Goal: Task Accomplishment & Management: Complete application form

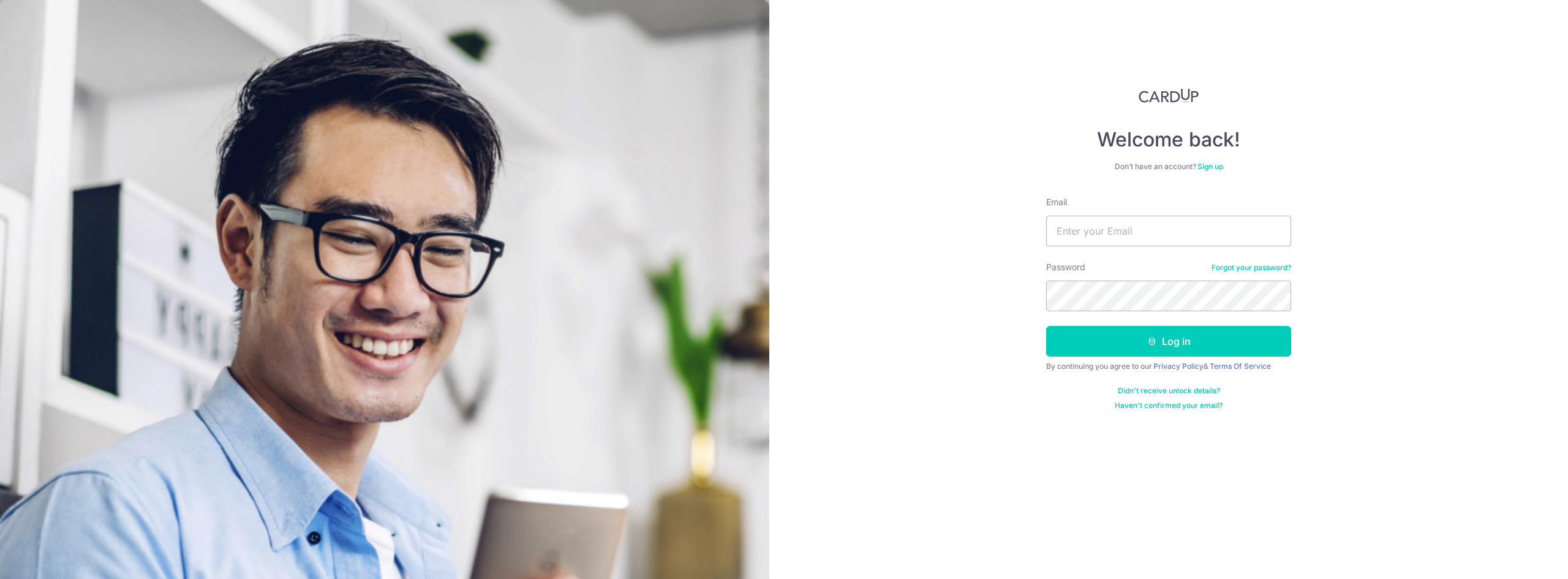
click at [1115, 224] on input "Email" at bounding box center [1168, 231] width 245 height 31
type input "[EMAIL_ADDRESS][DOMAIN_NAME]"
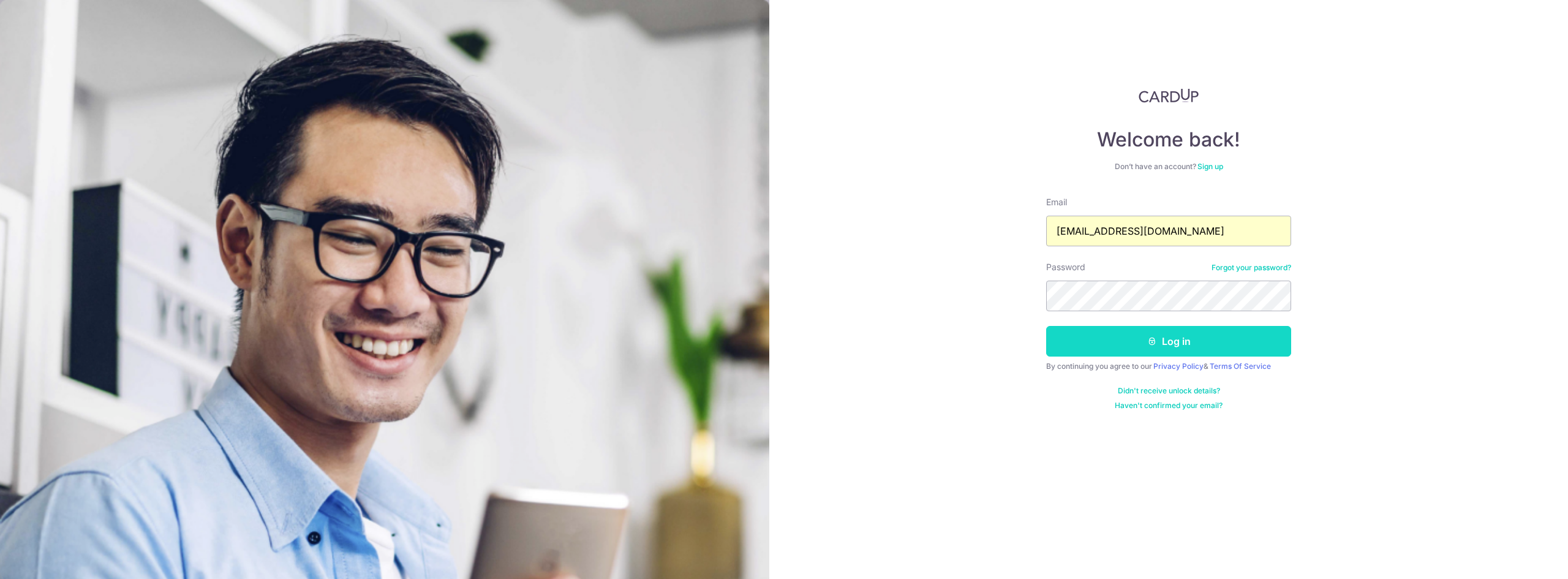
click at [1117, 339] on button "Log in" at bounding box center [1168, 341] width 245 height 31
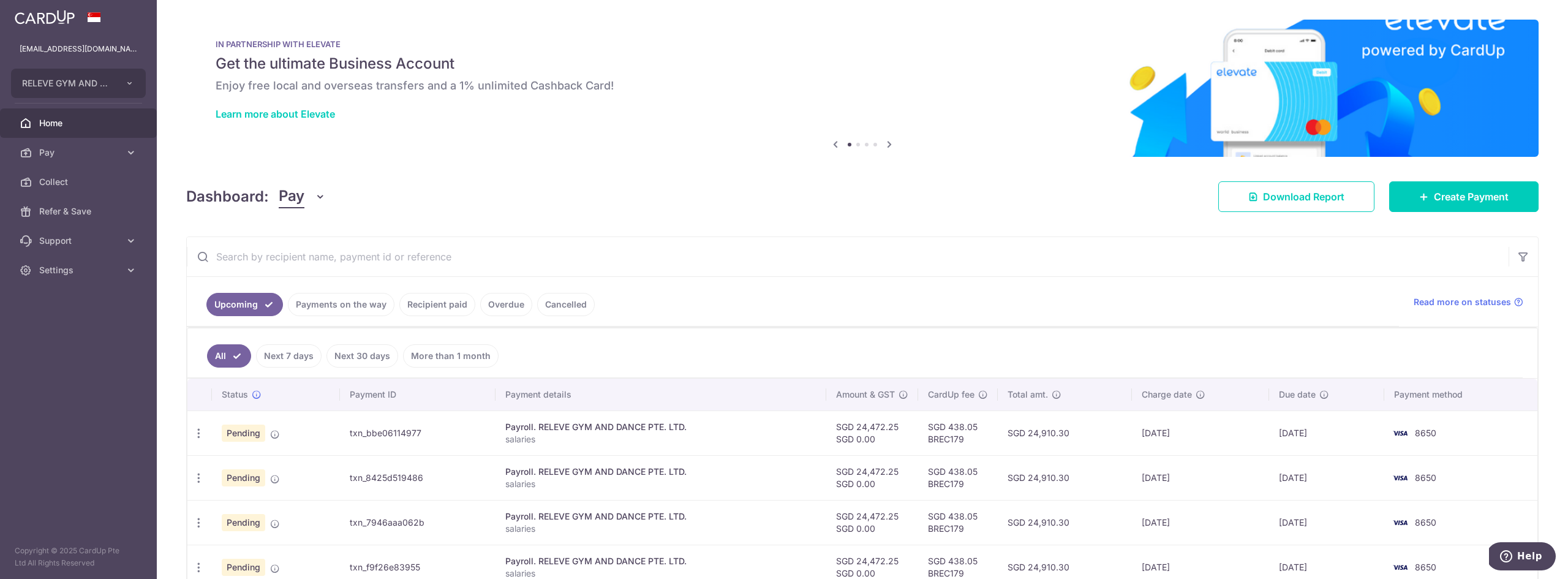
scroll to position [31, 0]
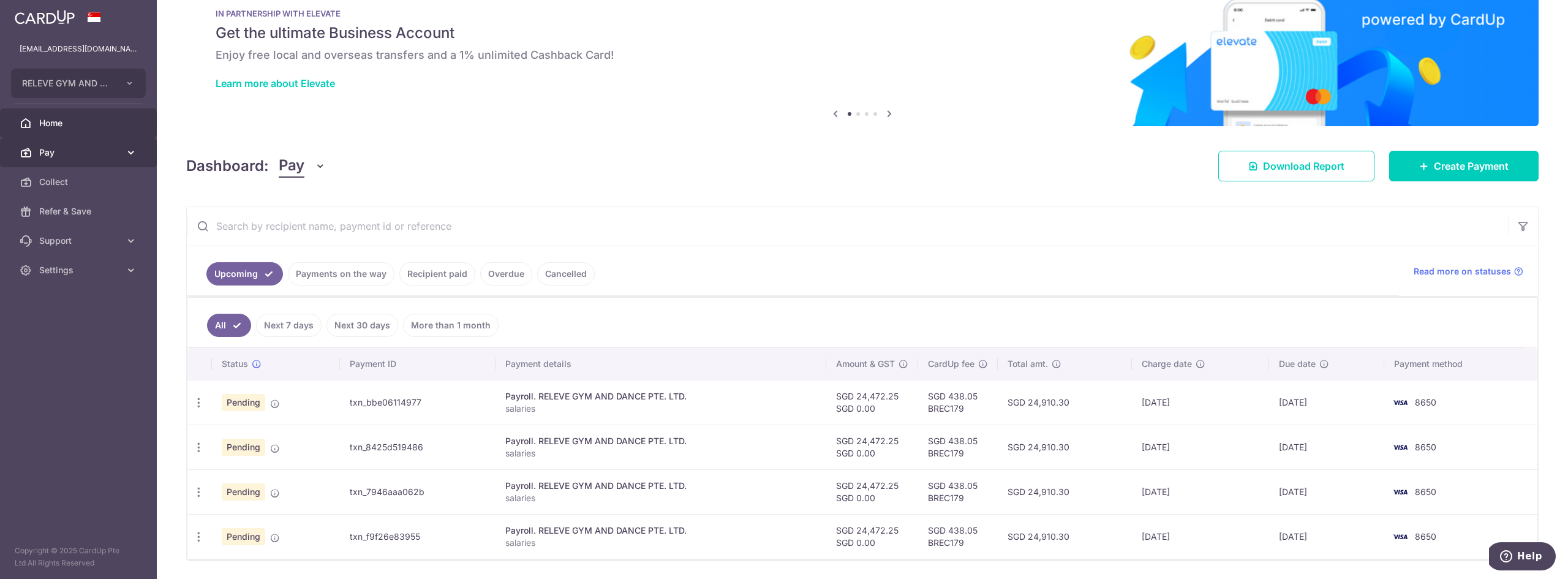
click at [101, 150] on span "Pay" at bounding box center [79, 153] width 81 height 12
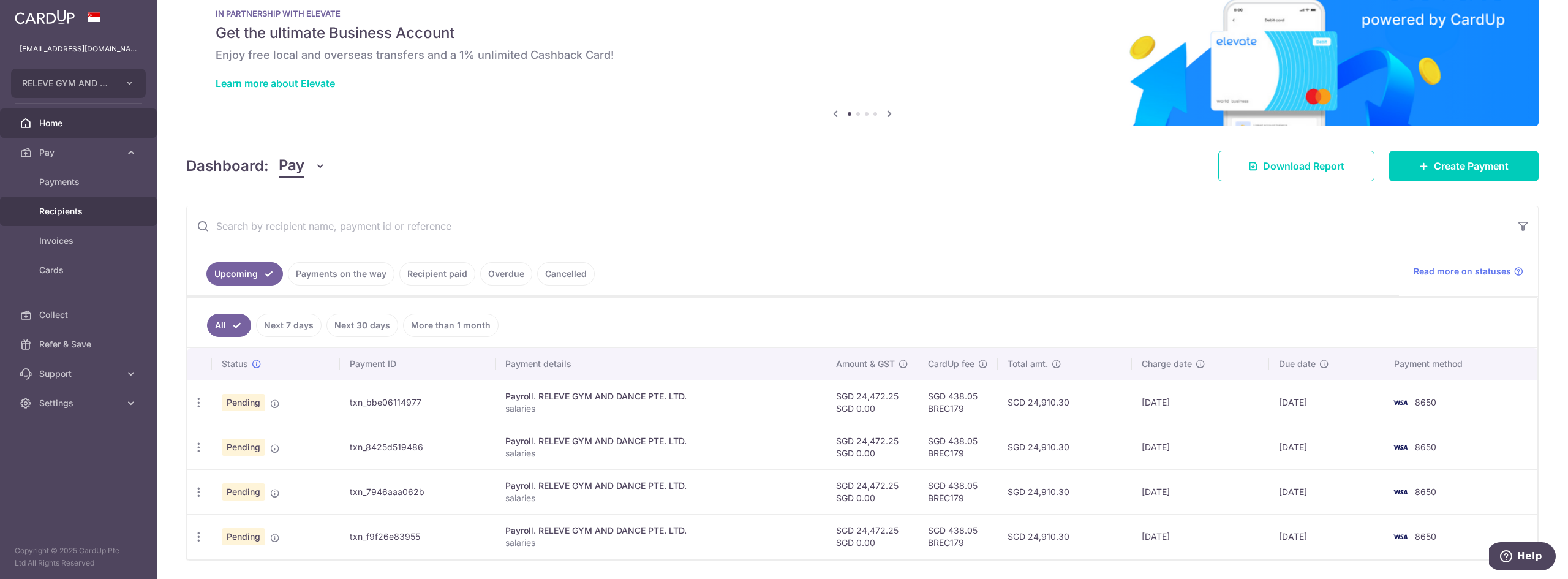
click at [74, 216] on span "Recipients" at bounding box center [79, 211] width 81 height 12
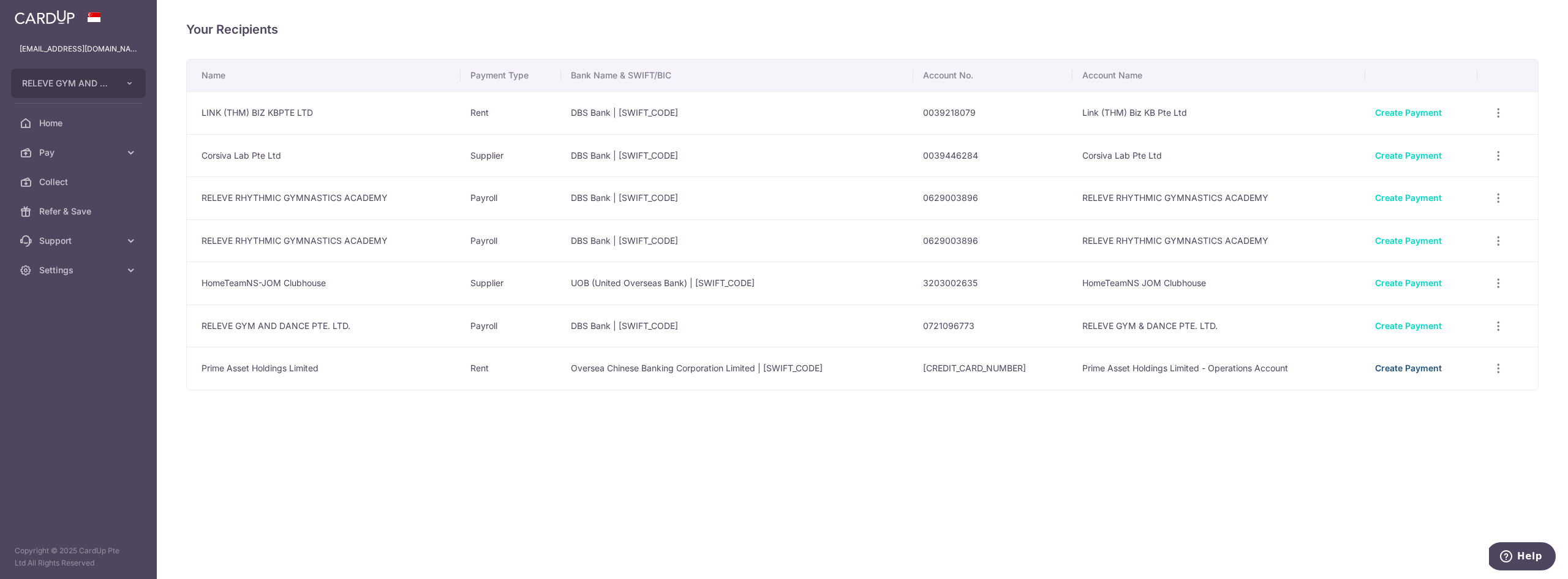
click at [1393, 365] on link "Create Payment" at bounding box center [1408, 368] width 67 height 10
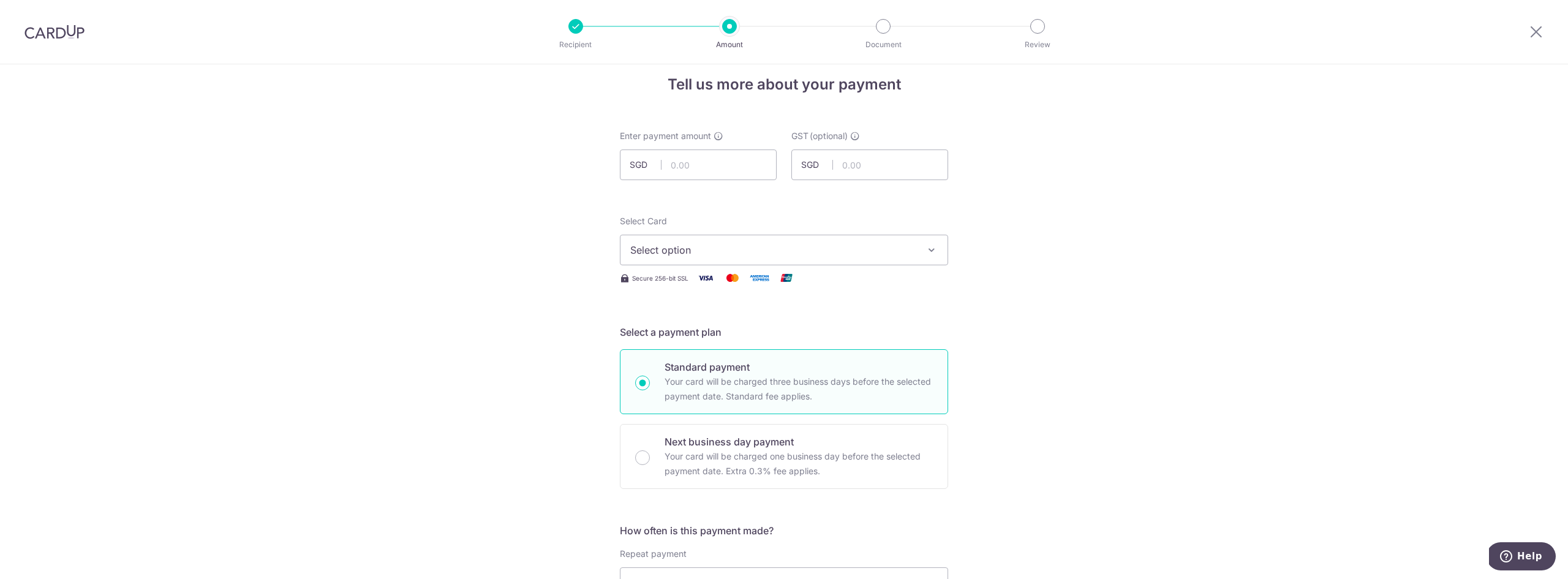
click at [774, 250] on span "Select option" at bounding box center [773, 250] width 285 height 14
click at [697, 336] on span "**** 8650" at bounding box center [684, 337] width 48 height 14
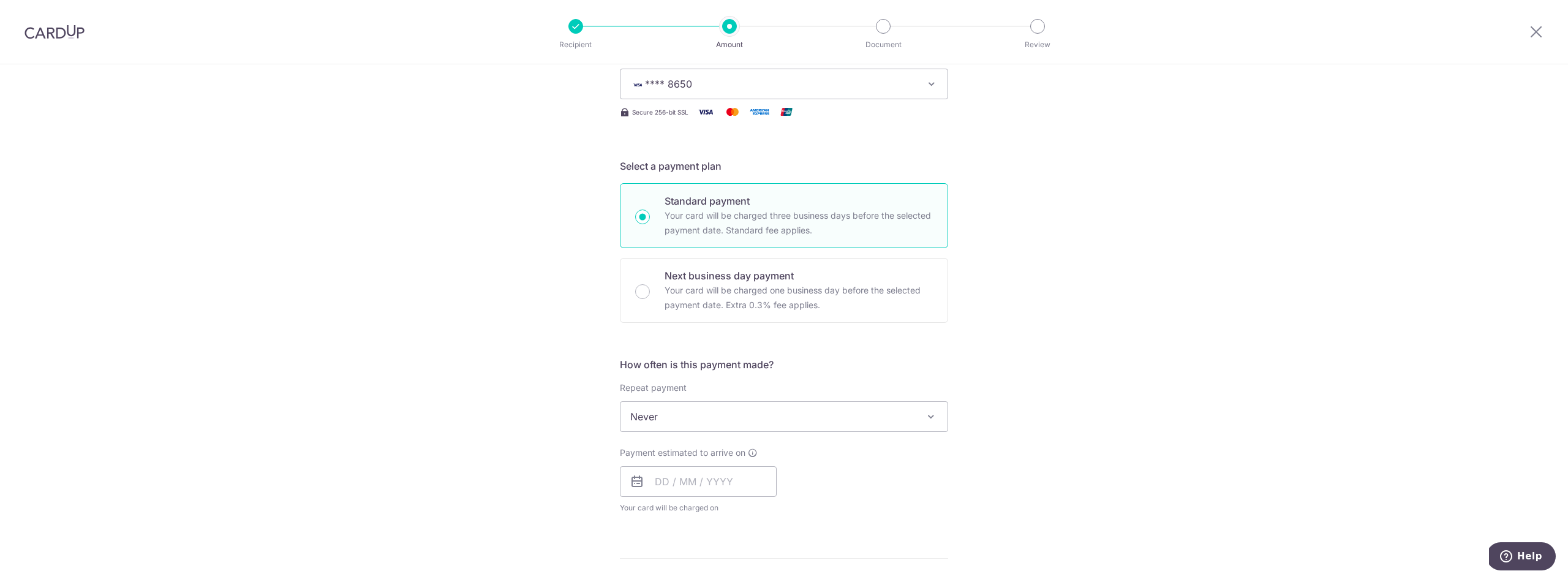
scroll to position [197, 0]
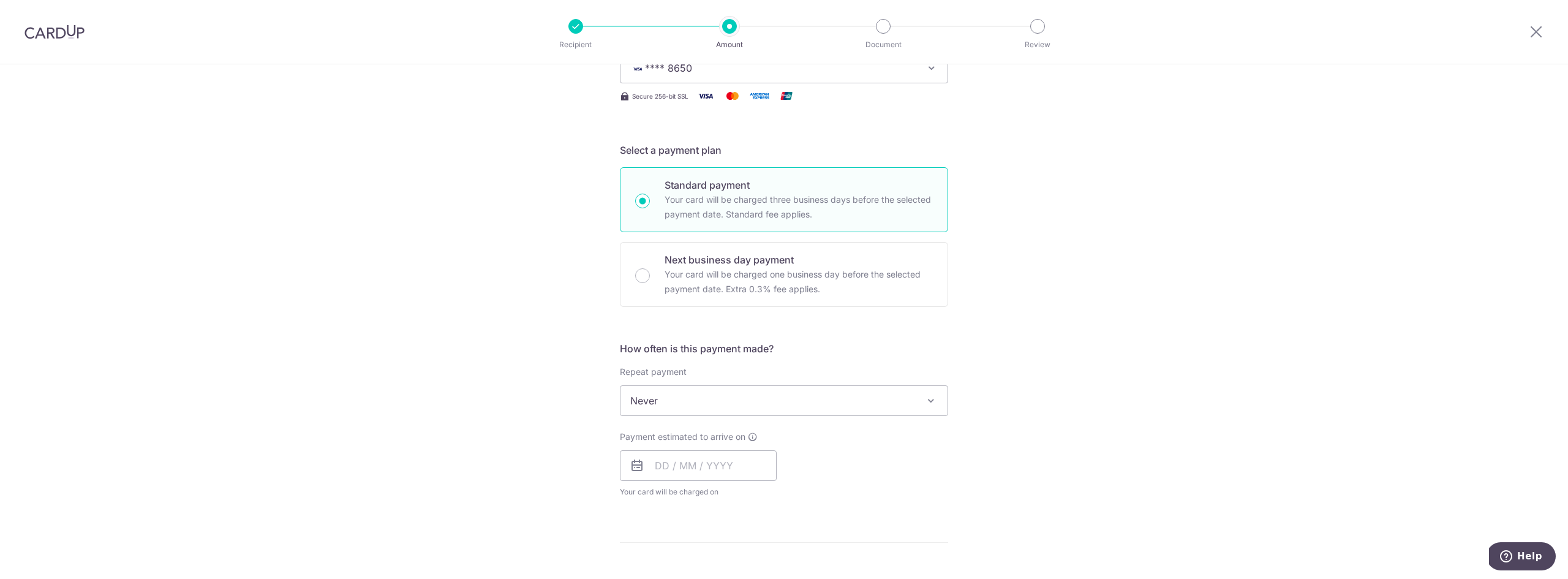
click at [888, 395] on span "Never" at bounding box center [784, 401] width 328 height 30
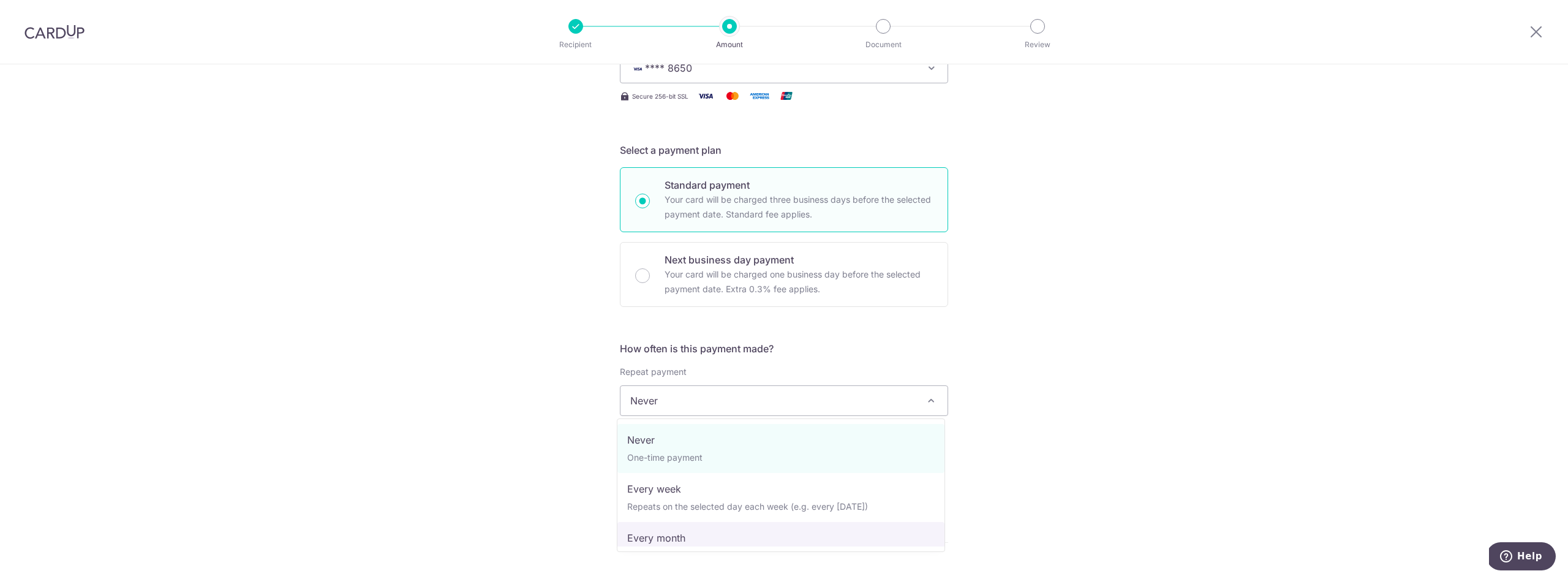
select select "3"
type input "09/06/2030"
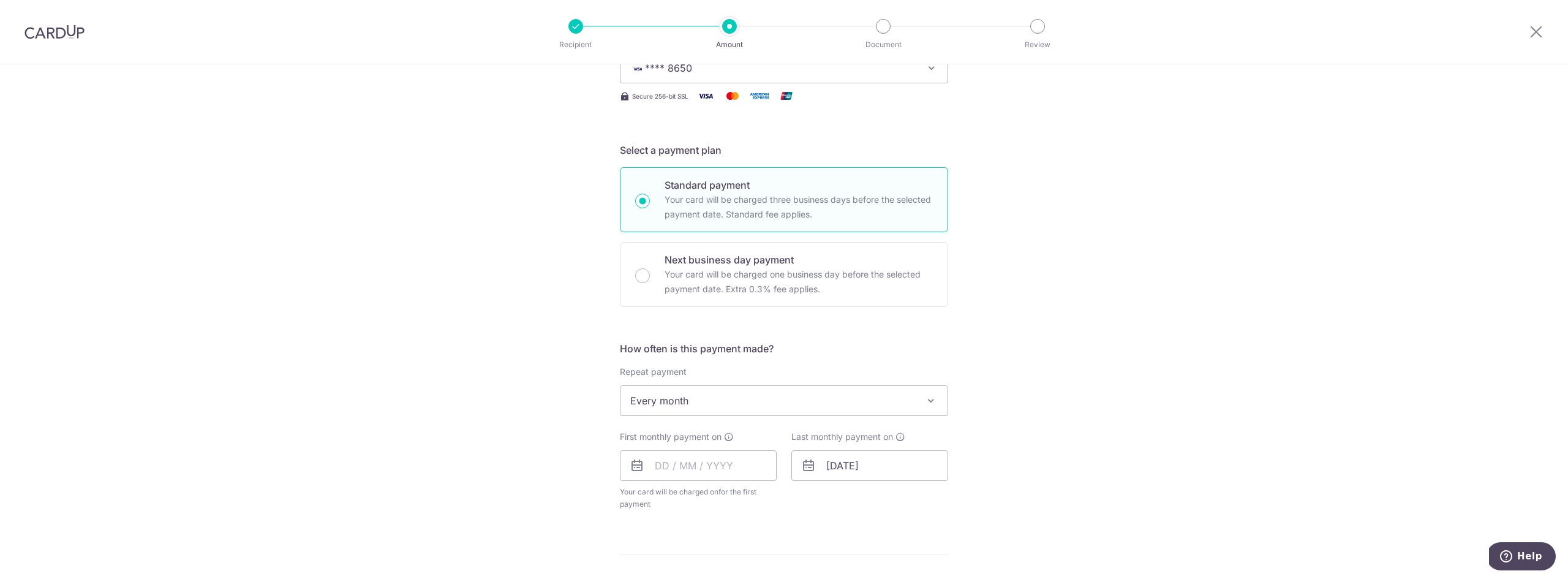
scroll to position [205, 0]
click at [710, 458] on input "text" at bounding box center [698, 458] width 157 height 31
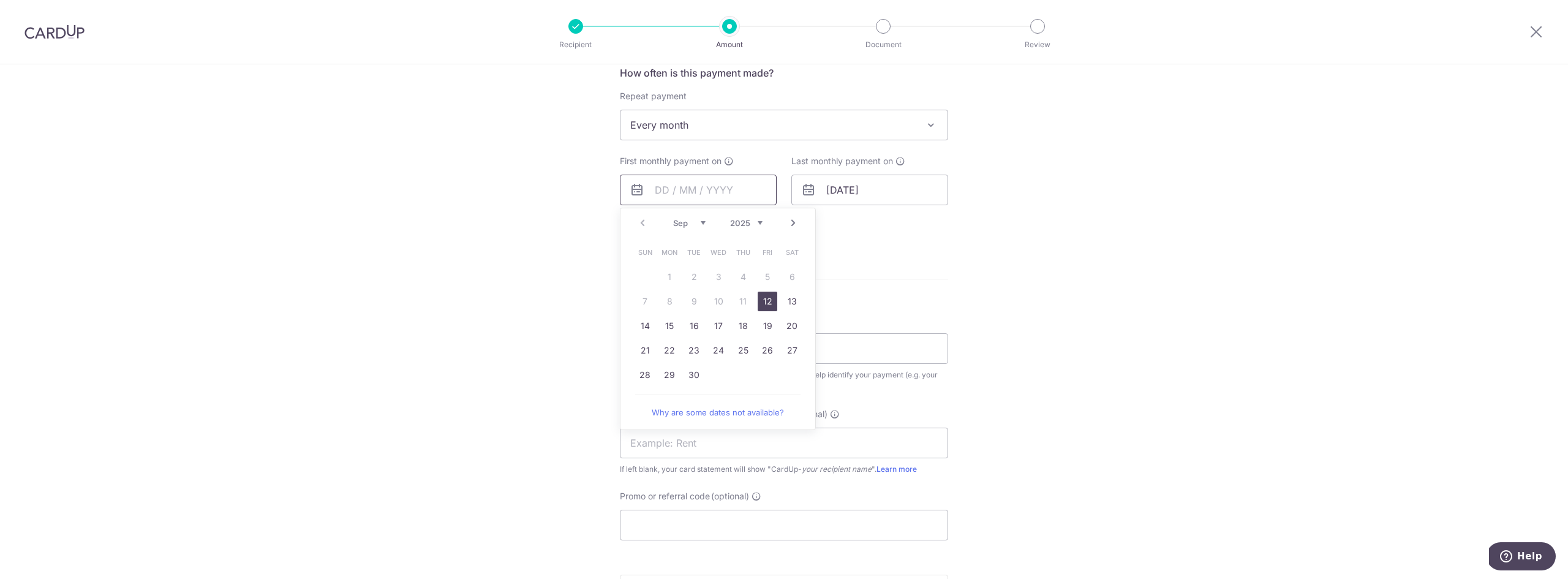
scroll to position [481, 0]
click at [671, 368] on link "29" at bounding box center [669, 367] width 20 height 20
type input "29/09/2025"
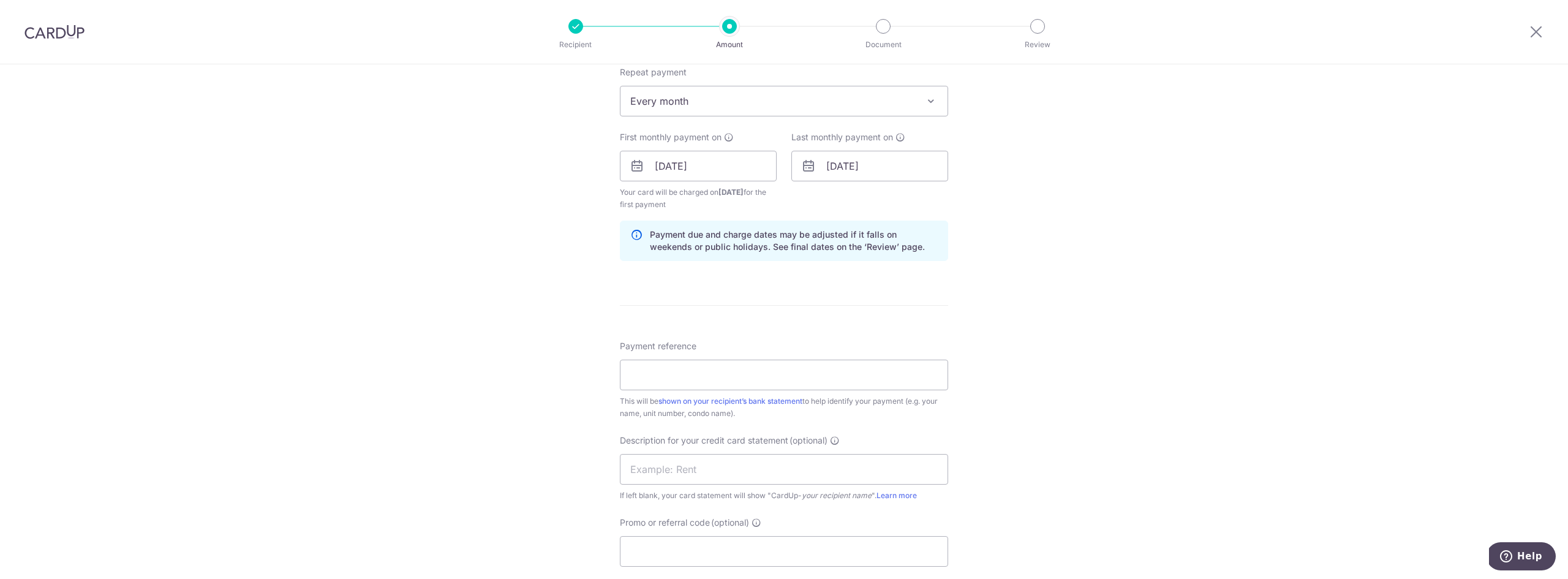
scroll to position [505, 0]
click at [823, 368] on input "Payment reference" at bounding box center [784, 367] width 328 height 31
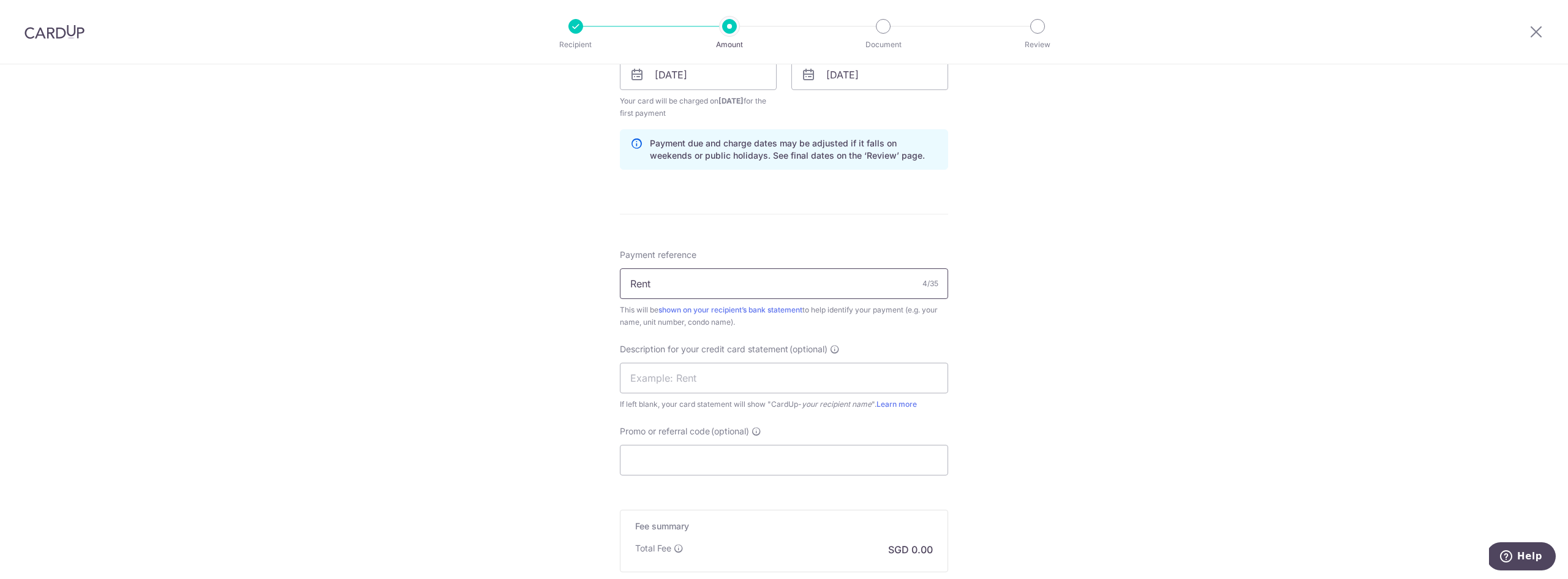
scroll to position [707, 0]
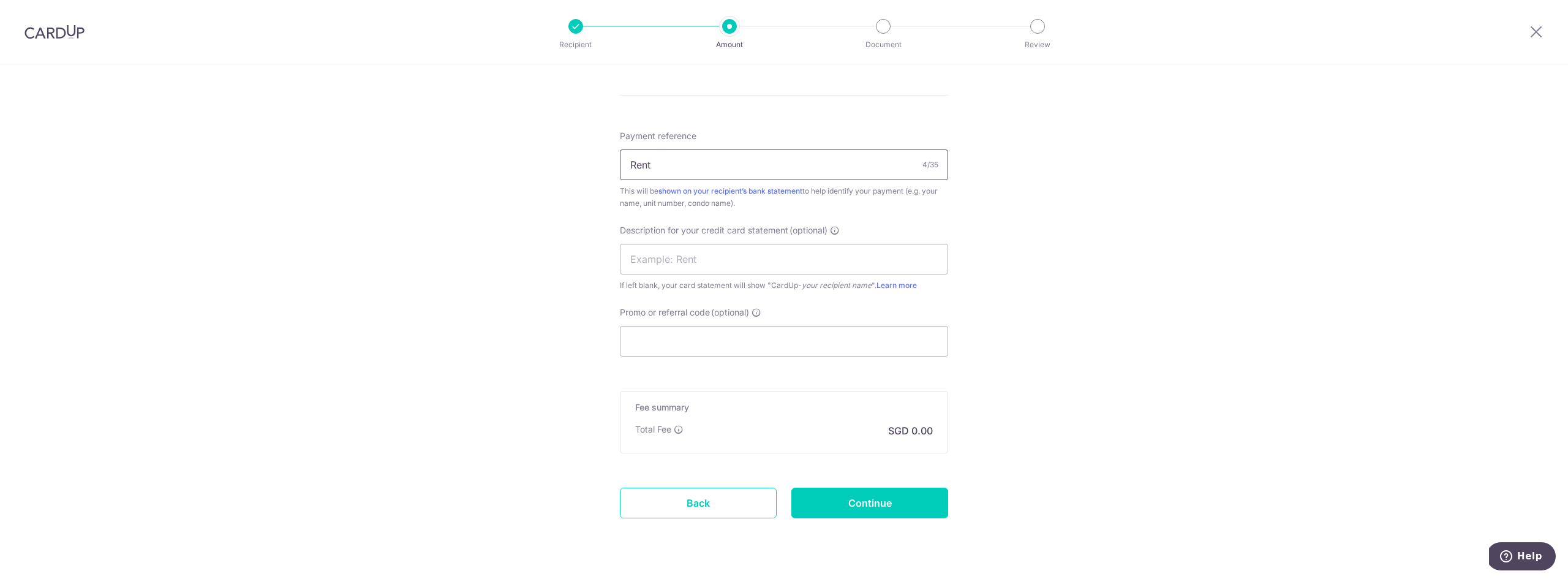
type input "Rent"
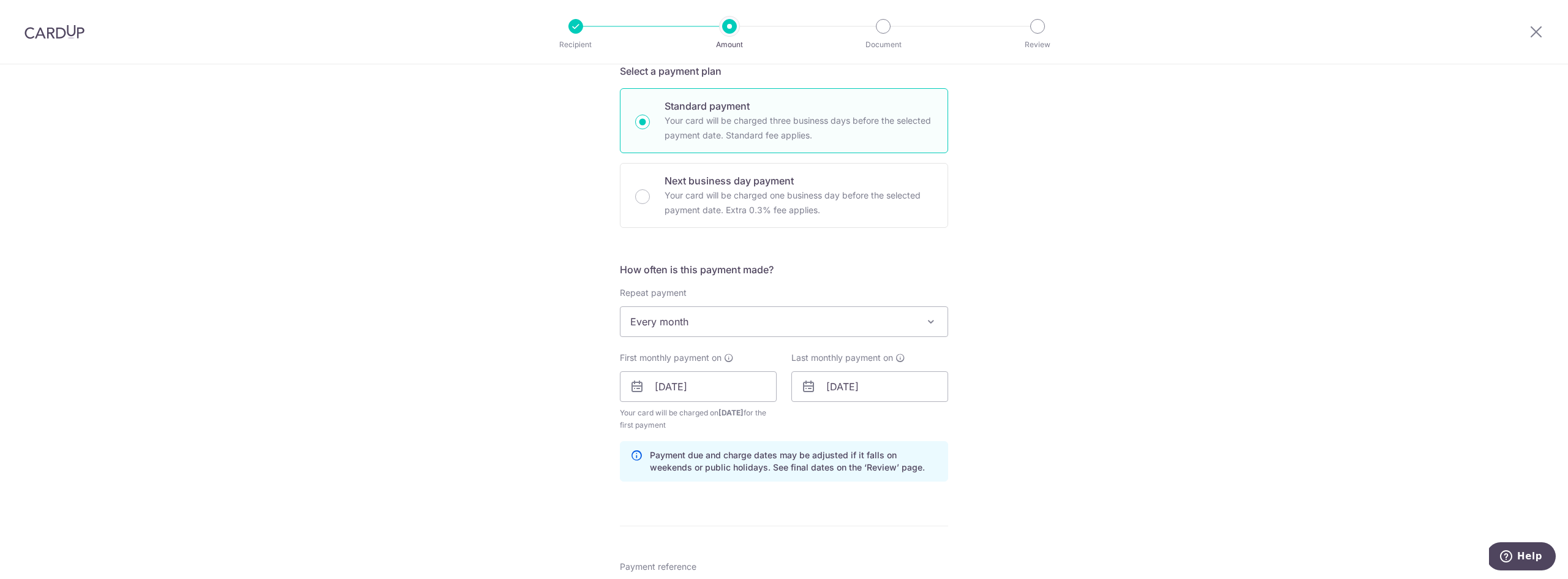
scroll to position [0, 0]
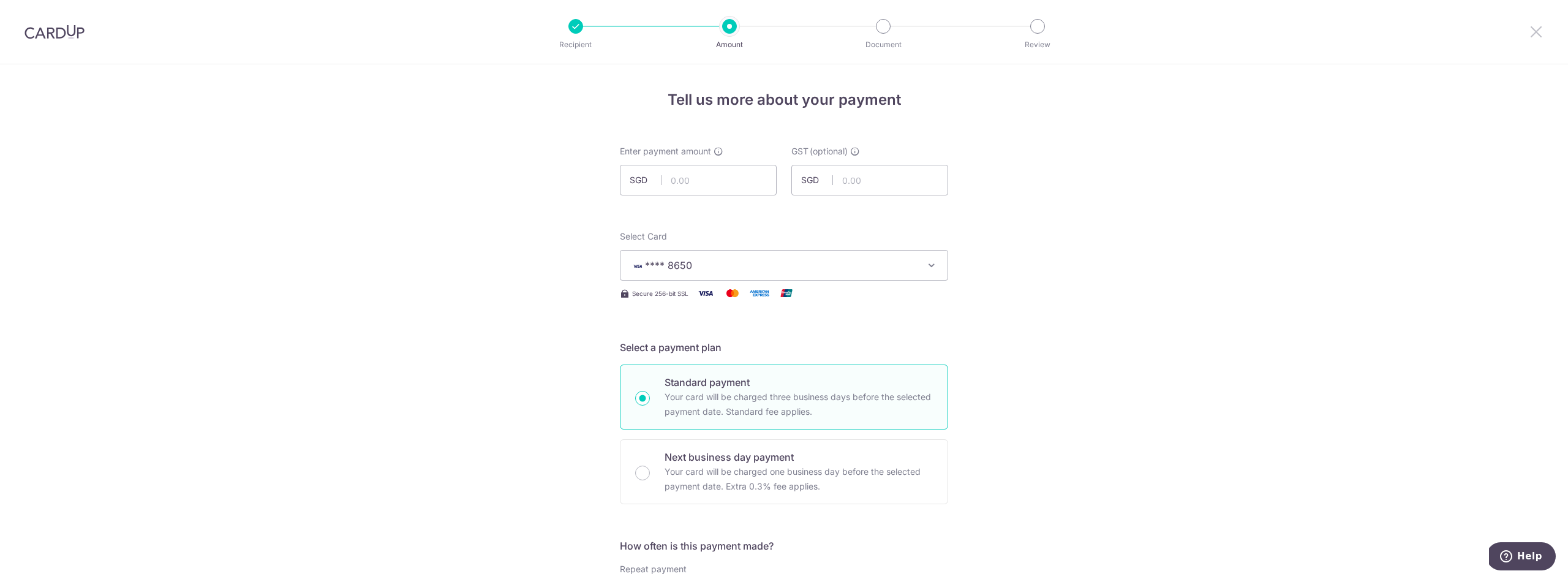
click at [1537, 28] on icon at bounding box center [1536, 31] width 14 height 15
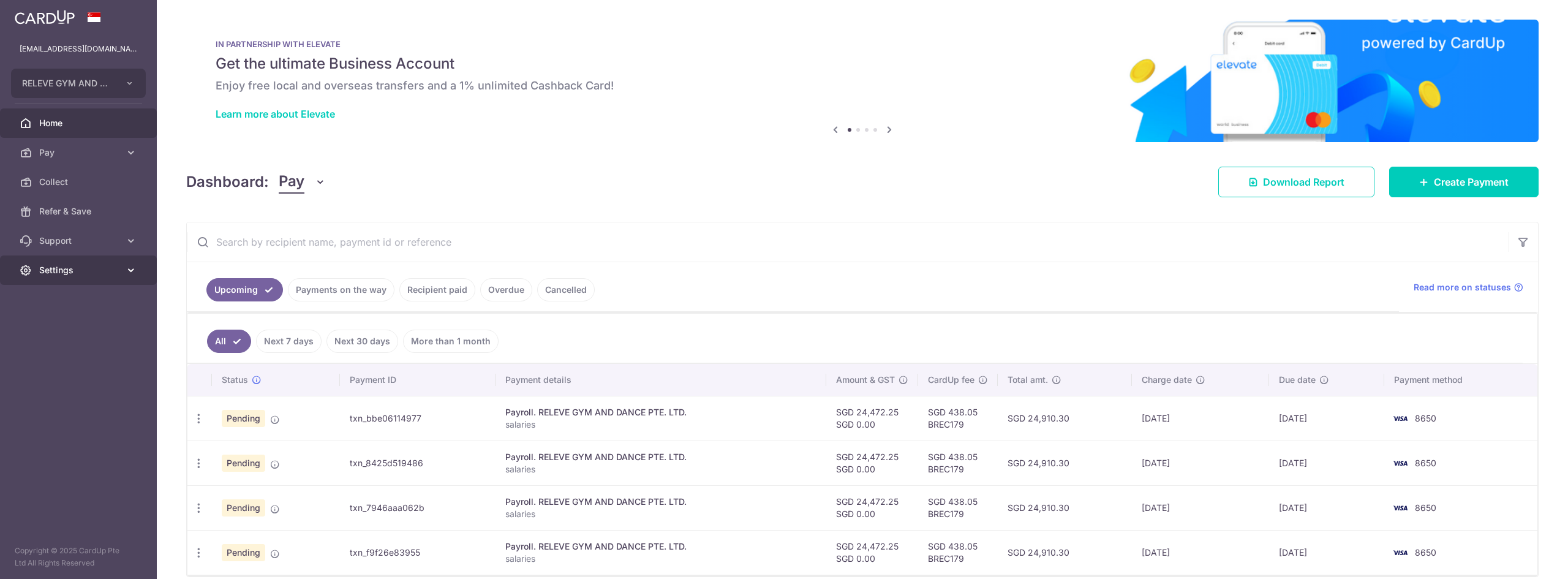
click at [129, 271] on icon at bounding box center [131, 270] width 12 height 12
click at [70, 332] on span "Logout" at bounding box center [79, 329] width 81 height 12
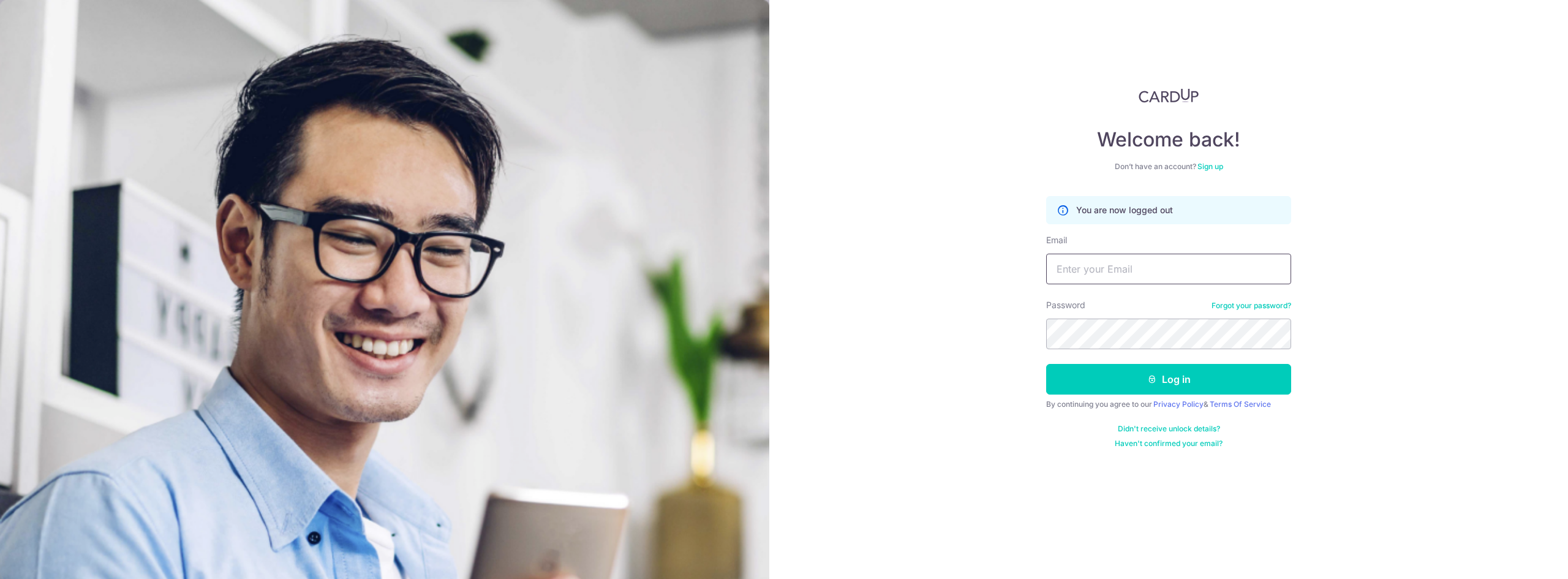
click at [1153, 263] on input "Email" at bounding box center [1168, 269] width 245 height 31
type input "markus.olson@icloud.com"
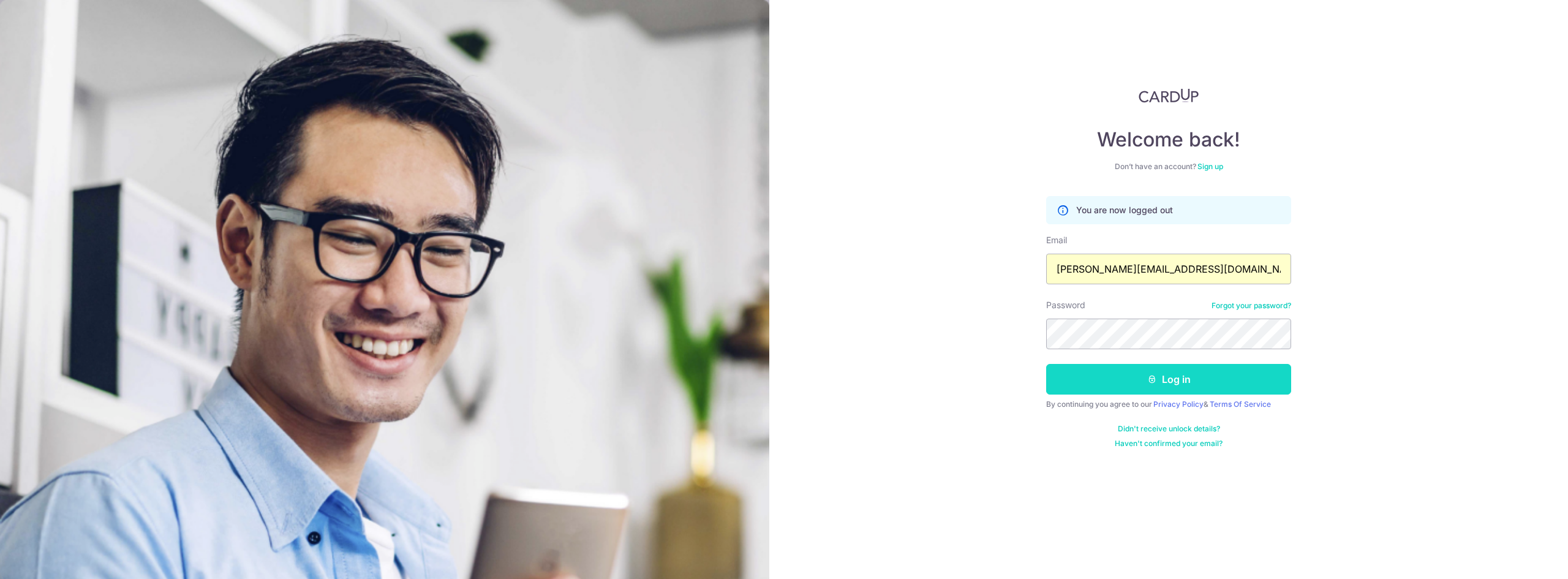
click at [1157, 377] on button "Log in" at bounding box center [1168, 379] width 245 height 31
